Goal: Task Accomplishment & Management: Use online tool/utility

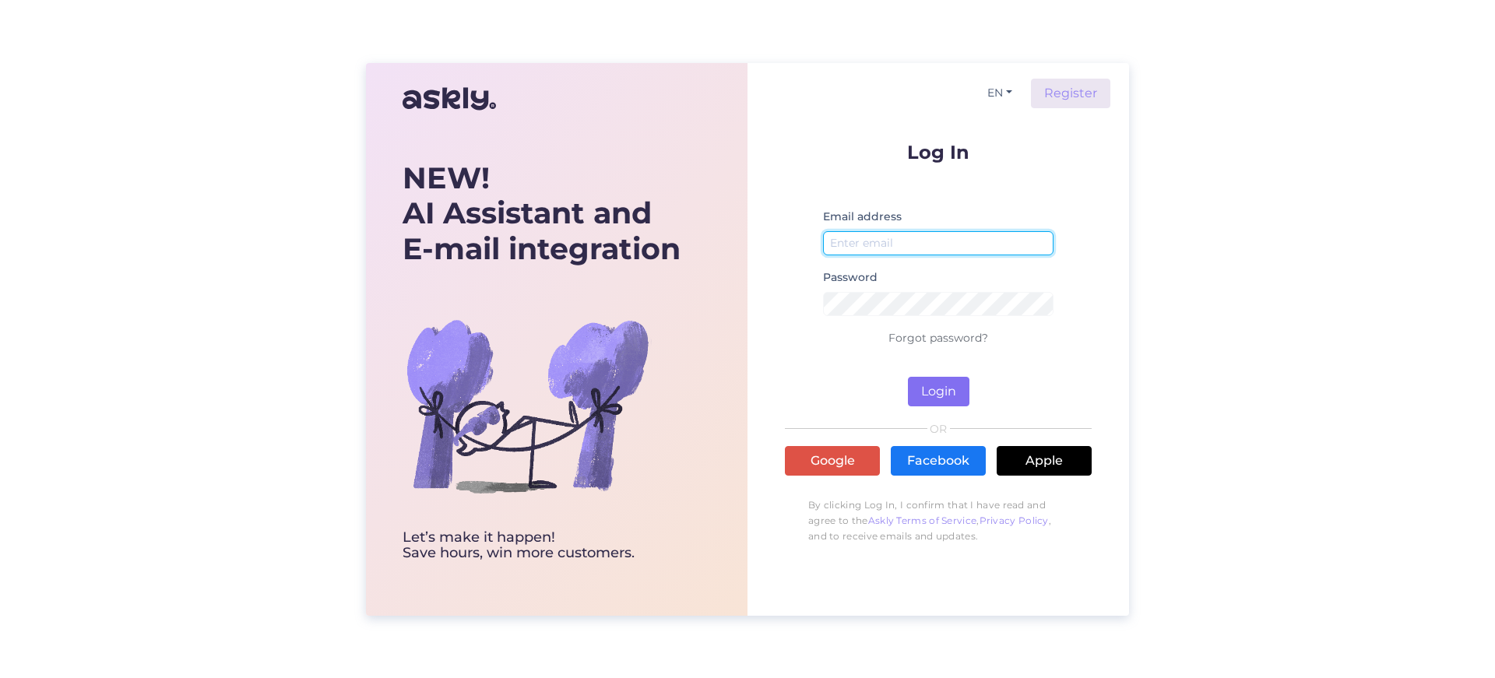
type input "[EMAIL_ADDRESS][DOMAIN_NAME]"
click at [956, 386] on button "Login" at bounding box center [939, 392] width 62 height 30
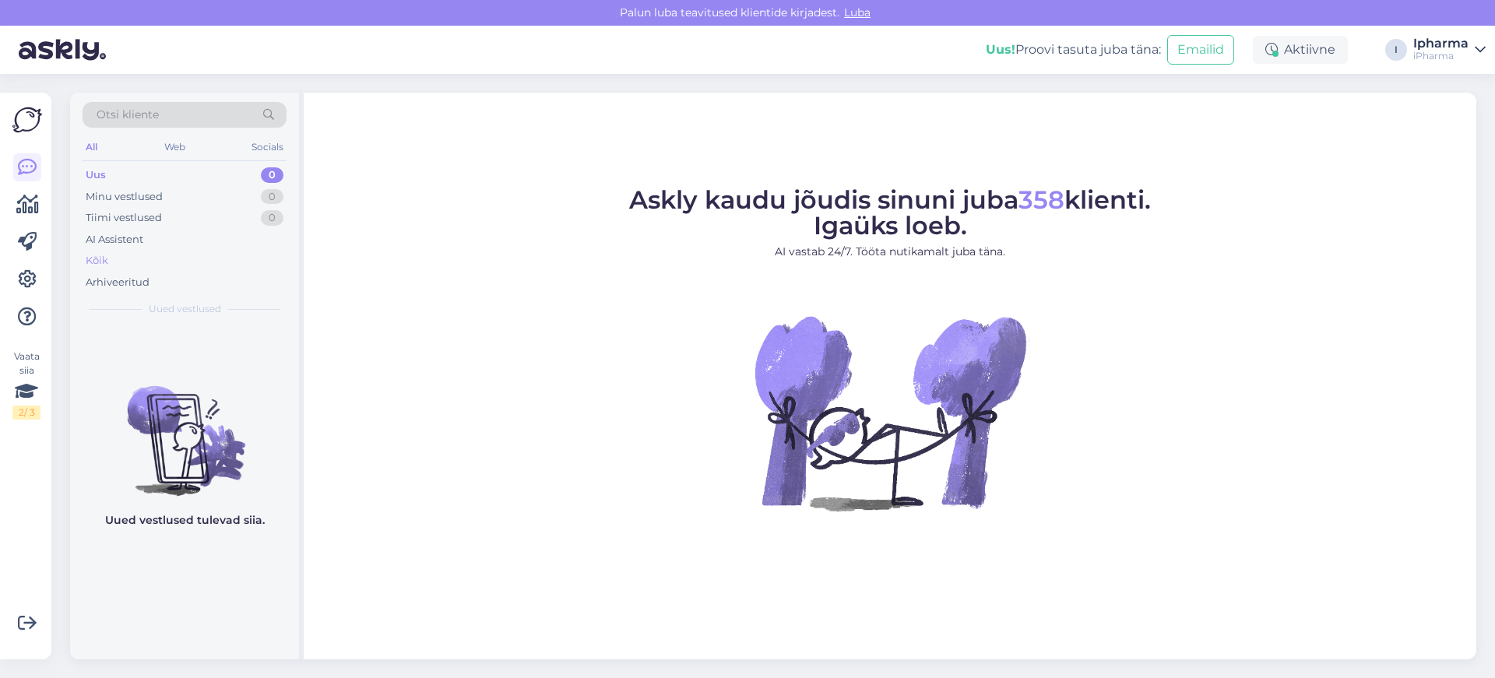
click at [114, 261] on div "Kõik" at bounding box center [185, 261] width 204 height 22
click at [101, 264] on div "Kõik" at bounding box center [97, 261] width 23 height 16
